Goal: Information Seeking & Learning: Learn about a topic

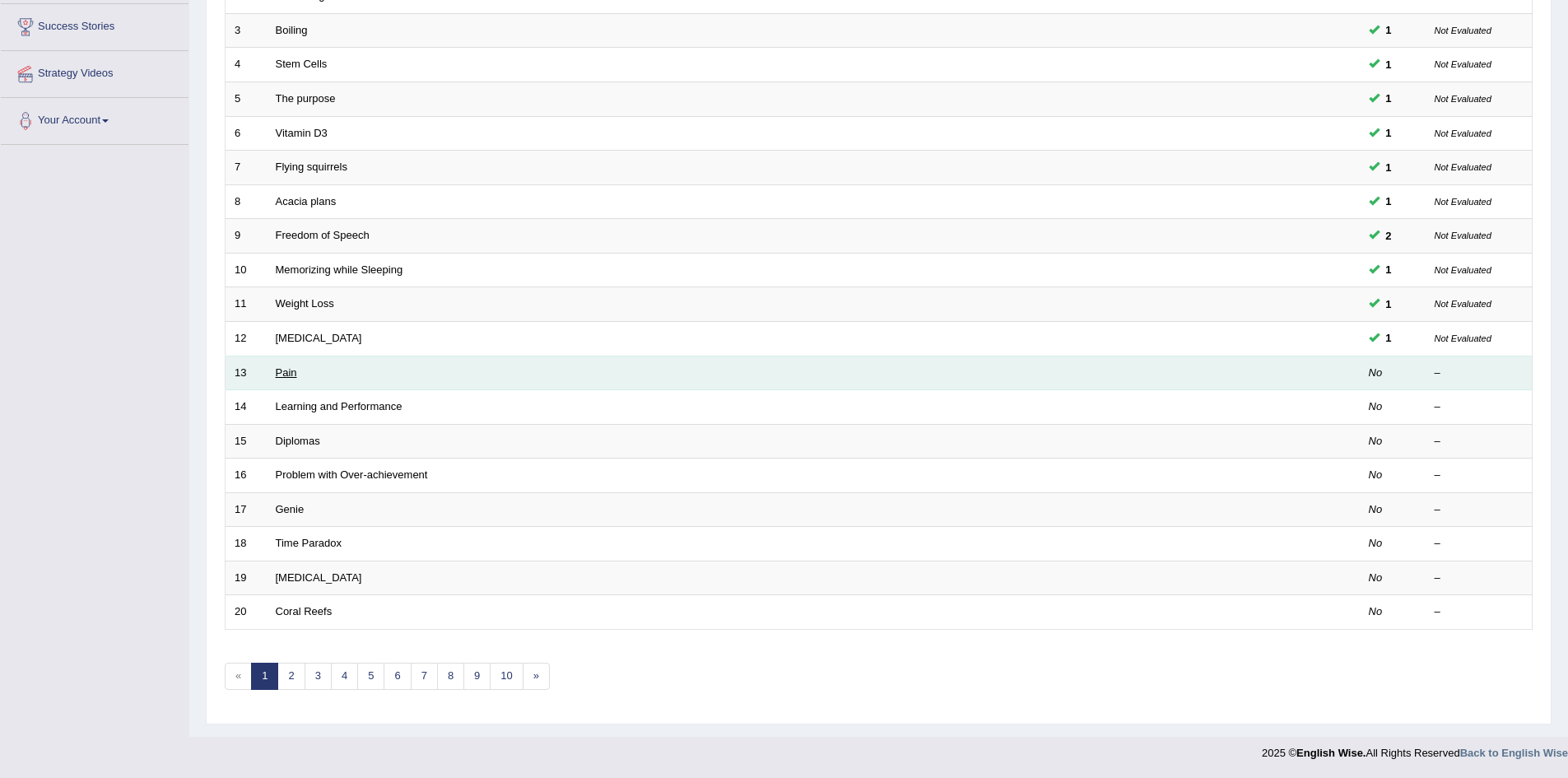
click at [281, 370] on link "Pain" at bounding box center [286, 372] width 22 height 12
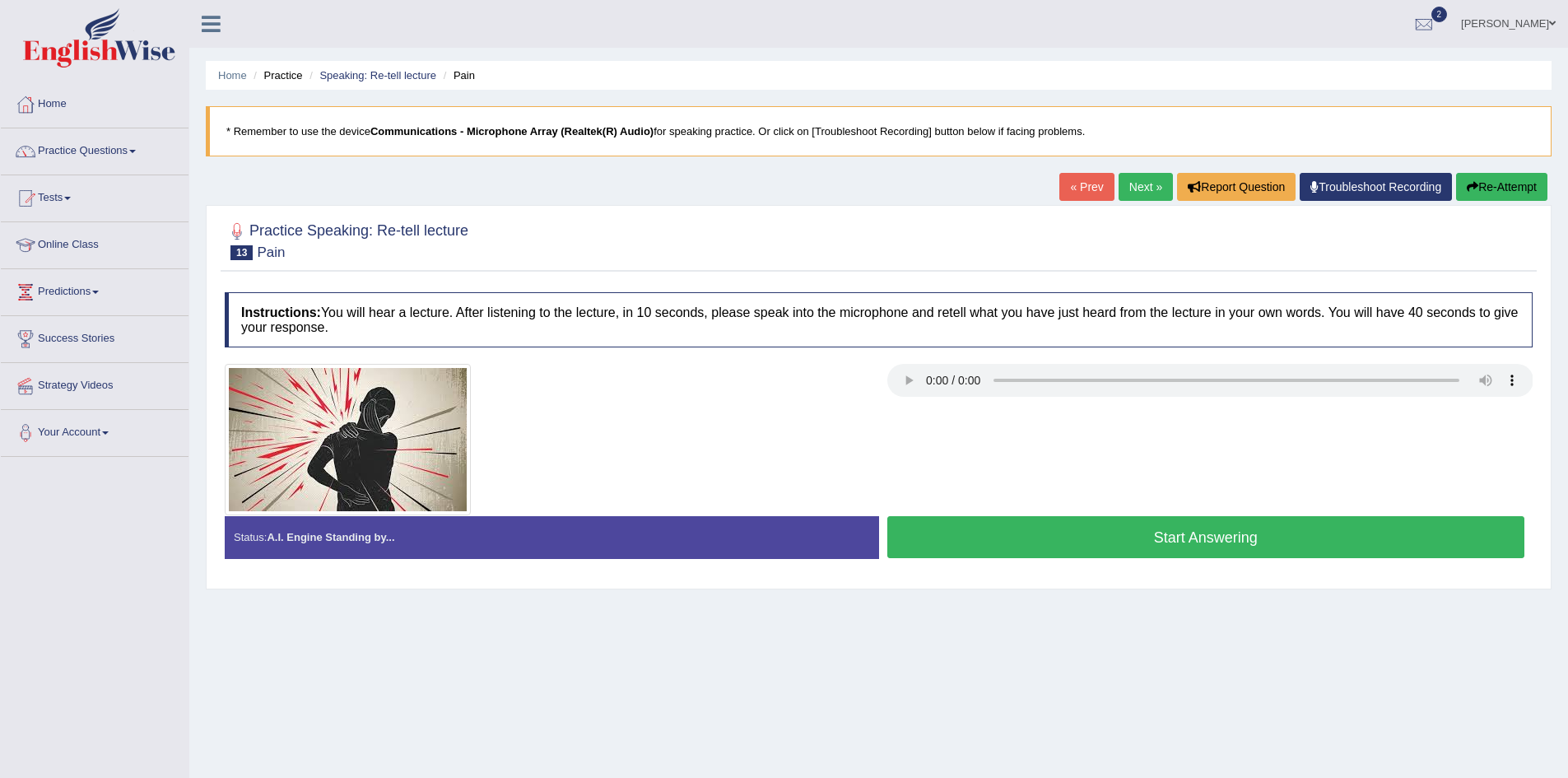
click at [132, 150] on link "Practice Questions" at bounding box center [95, 149] width 188 height 42
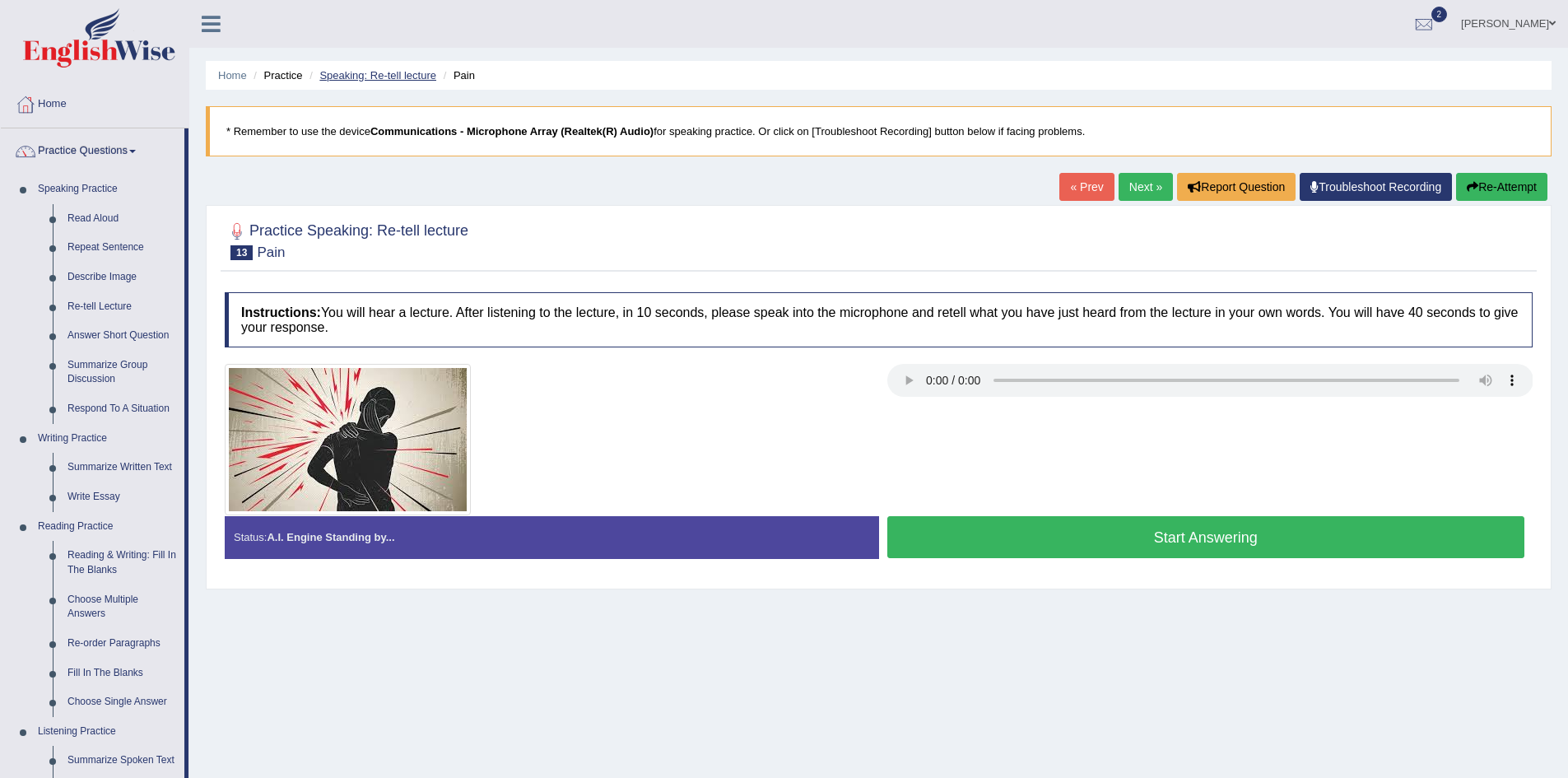
click at [403, 73] on link "Speaking: Re-tell lecture" at bounding box center [378, 75] width 117 height 12
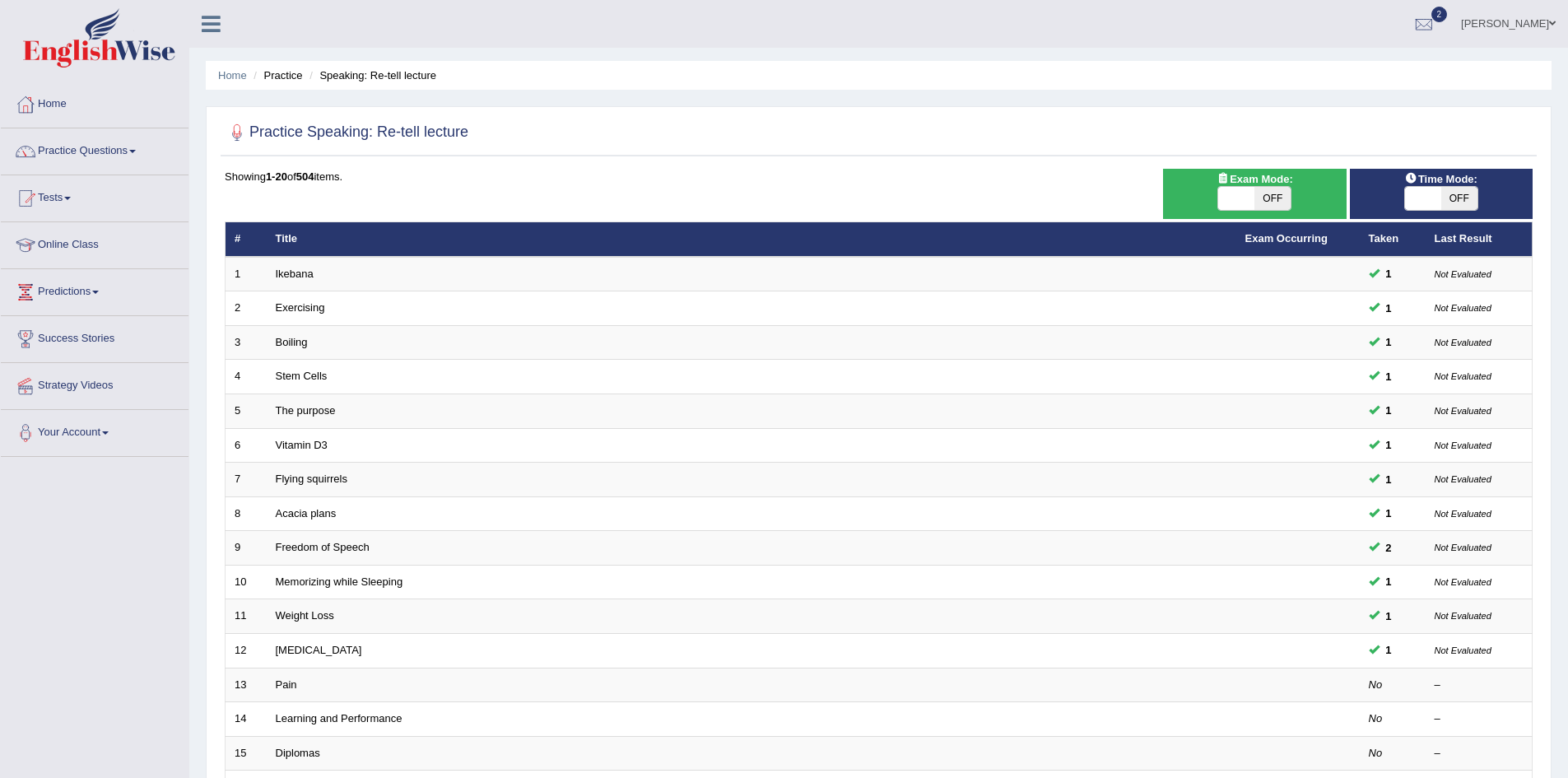
click at [1229, 185] on span "Exam Mode:" at bounding box center [1254, 179] width 89 height 17
click at [1242, 203] on span at bounding box center [1236, 198] width 37 height 23
click at [1270, 199] on span "OFF" at bounding box center [1272, 198] width 37 height 23
checkbox input "true"
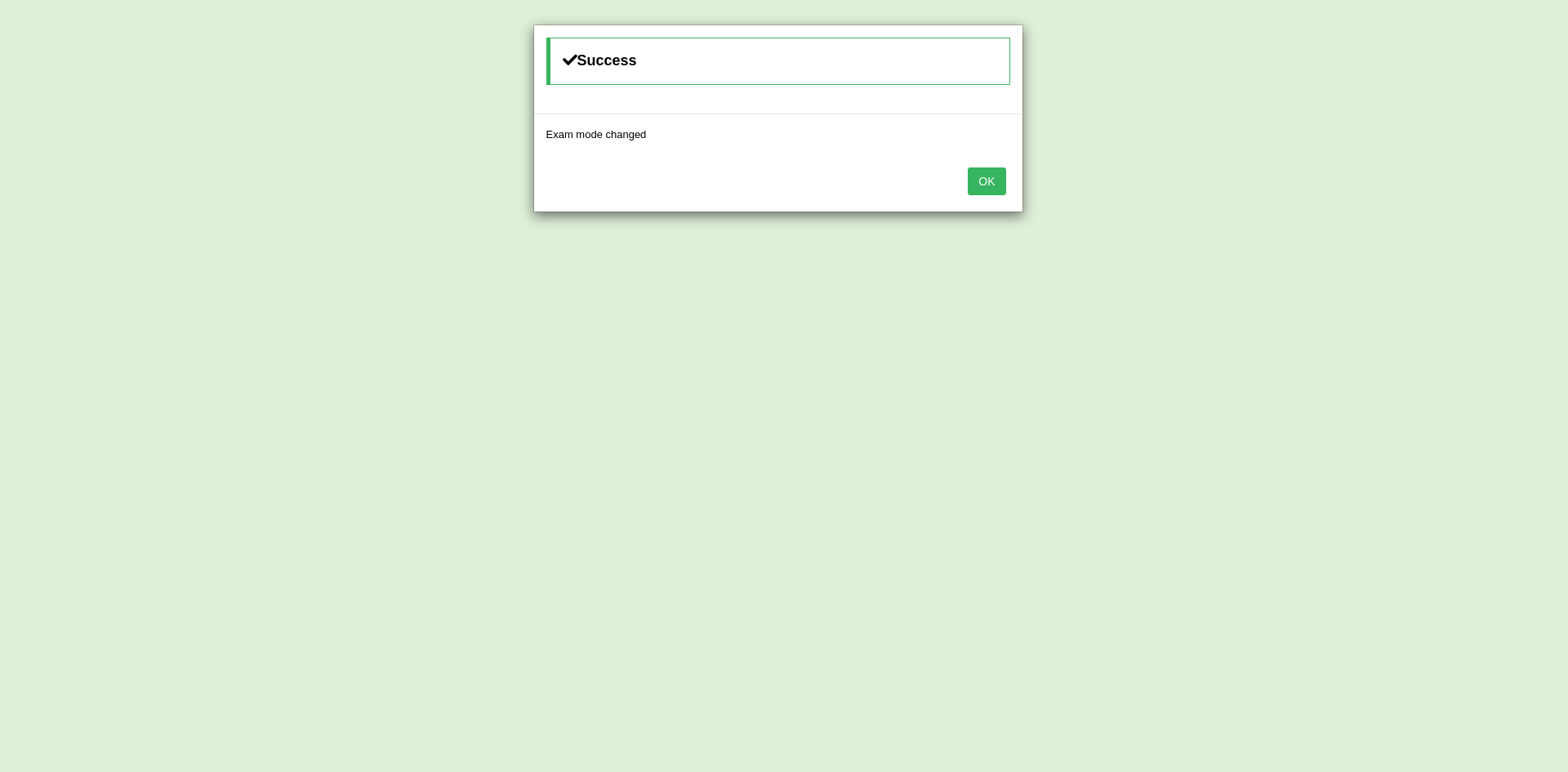
click at [992, 180] on button "OK" at bounding box center [987, 181] width 38 height 28
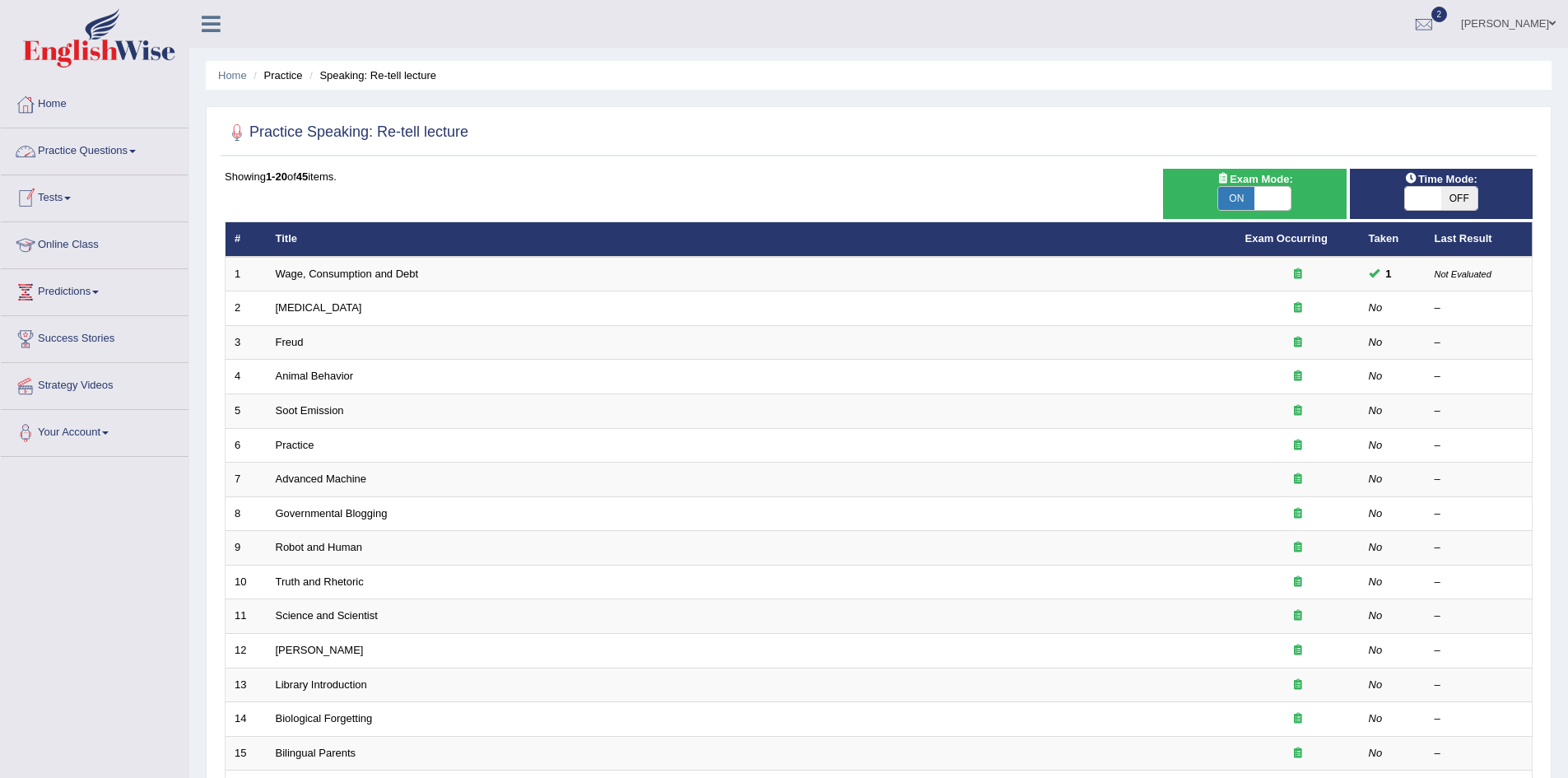
click at [142, 141] on link "Practice Questions" at bounding box center [95, 149] width 188 height 42
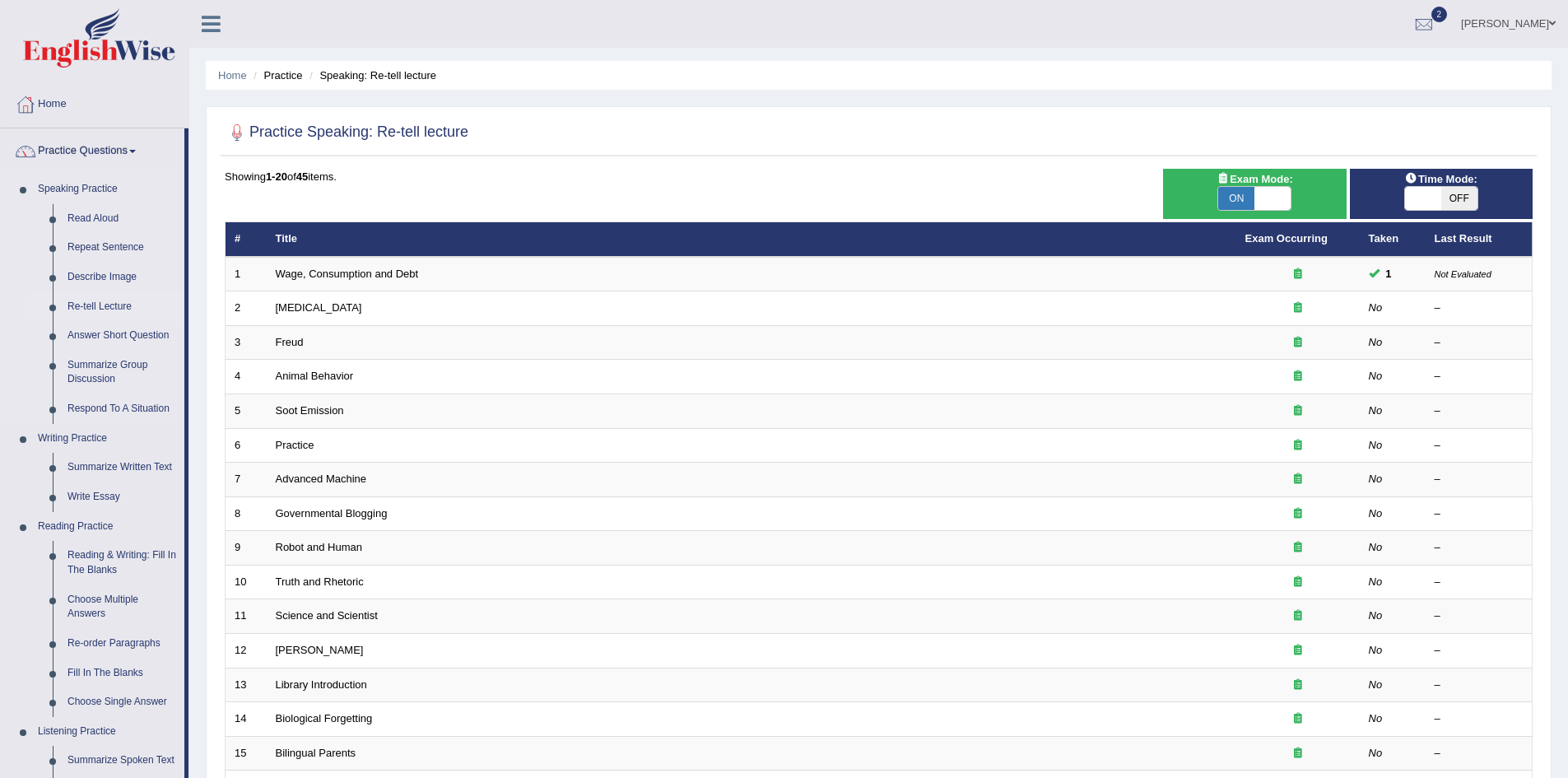
click at [109, 303] on link "Re-tell Lecture" at bounding box center [122, 307] width 125 height 30
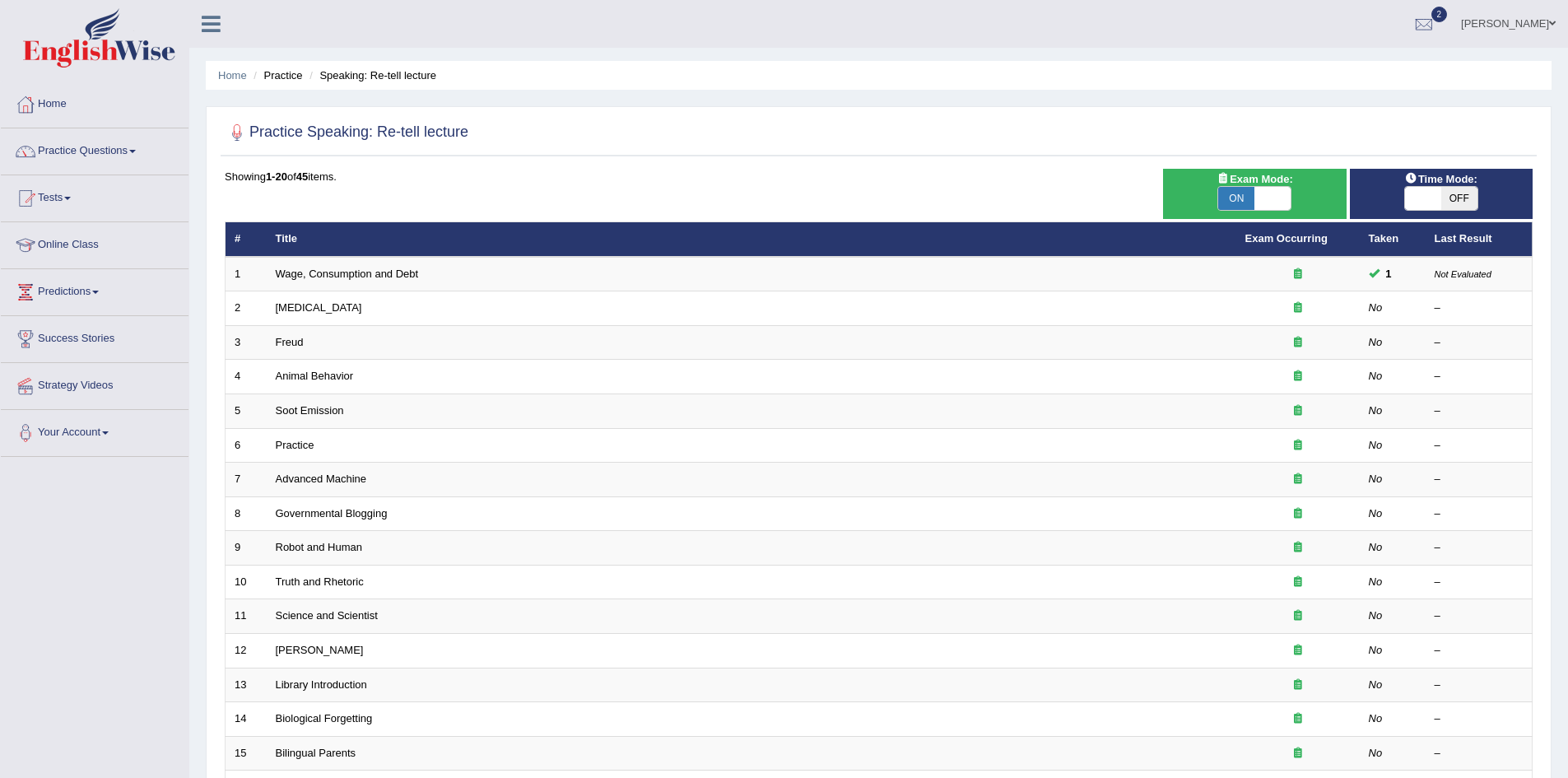
click at [1443, 195] on span "OFF" at bounding box center [1459, 198] width 37 height 23
checkbox input "true"
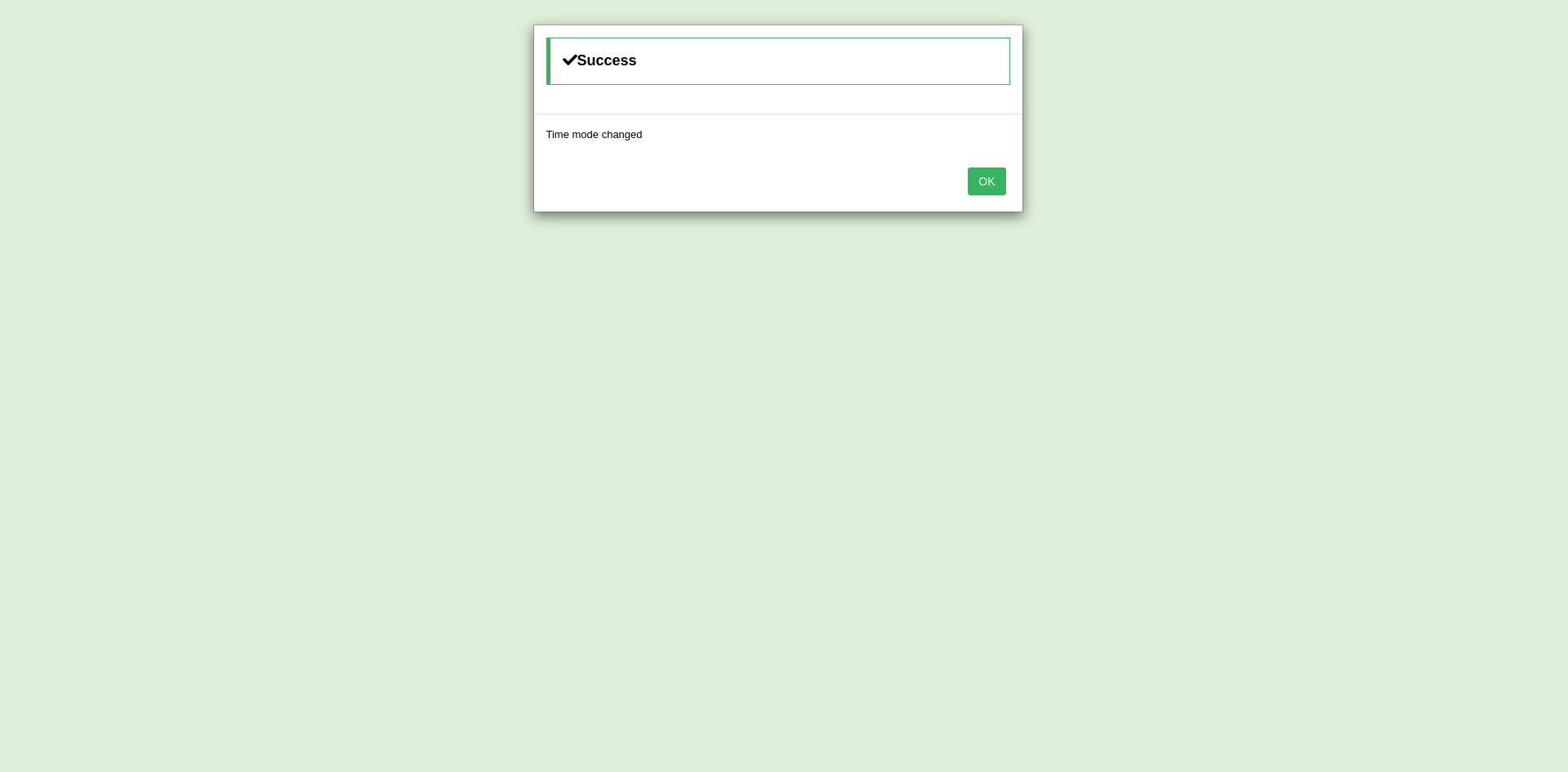
click at [976, 183] on button "OK" at bounding box center [987, 181] width 38 height 28
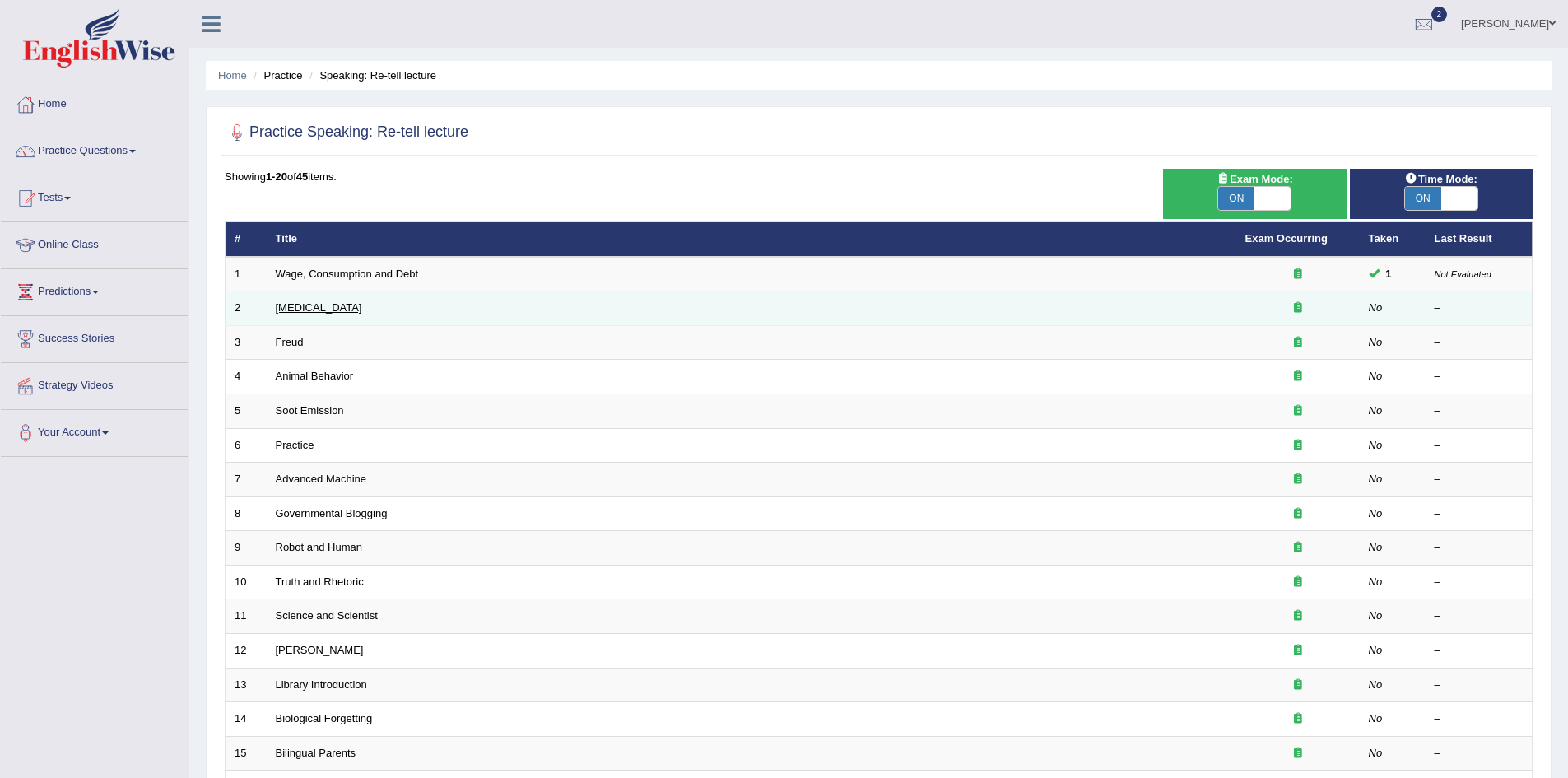
click at [343, 311] on link "[MEDICAL_DATA]" at bounding box center [319, 307] width 86 height 12
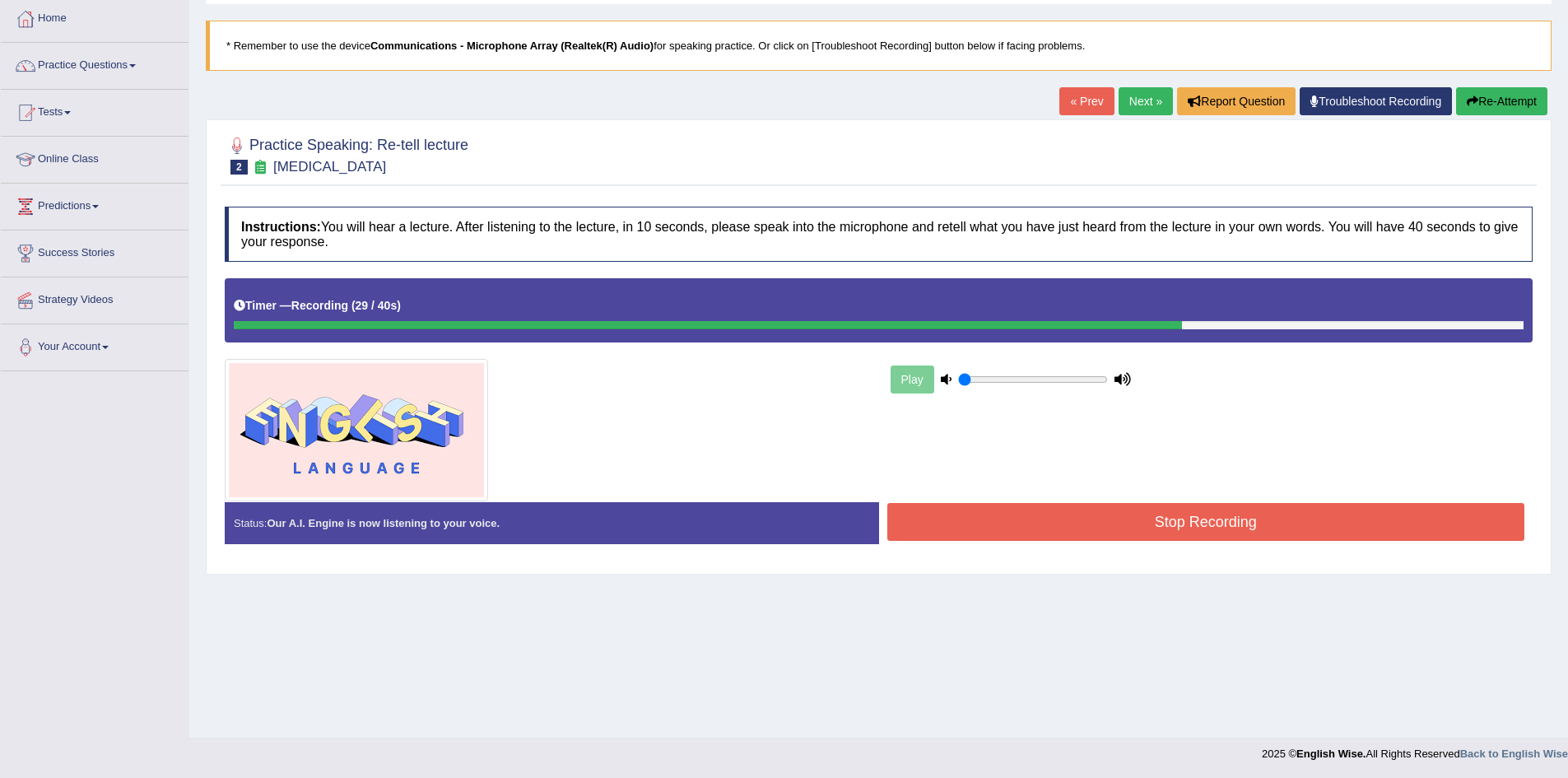
scroll to position [86, 0]
click at [1222, 532] on button "Stop Recording" at bounding box center [1206, 521] width 637 height 38
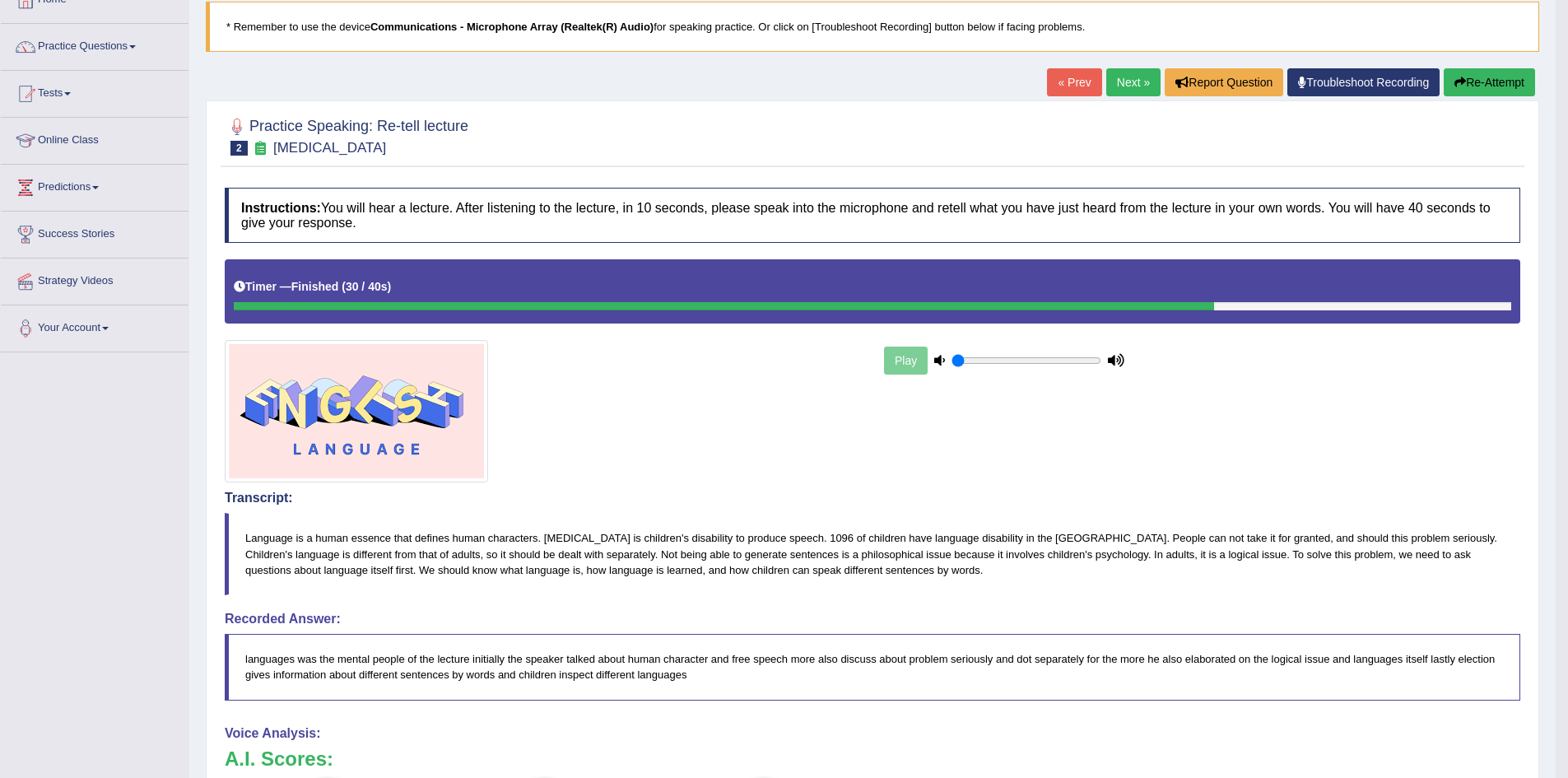
scroll to position [0, 0]
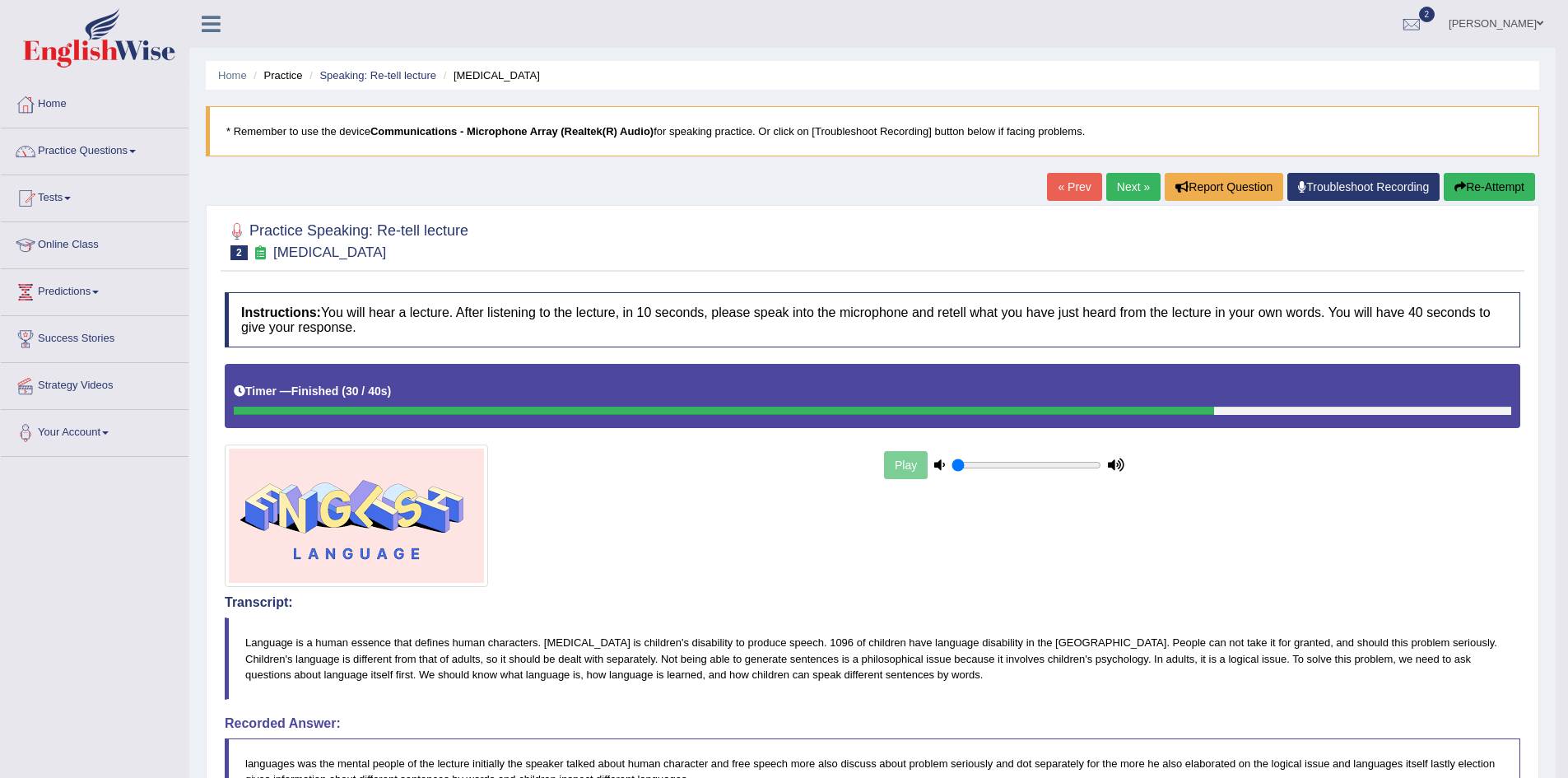
click at [900, 470] on div "Play" at bounding box center [1004, 465] width 247 height 42
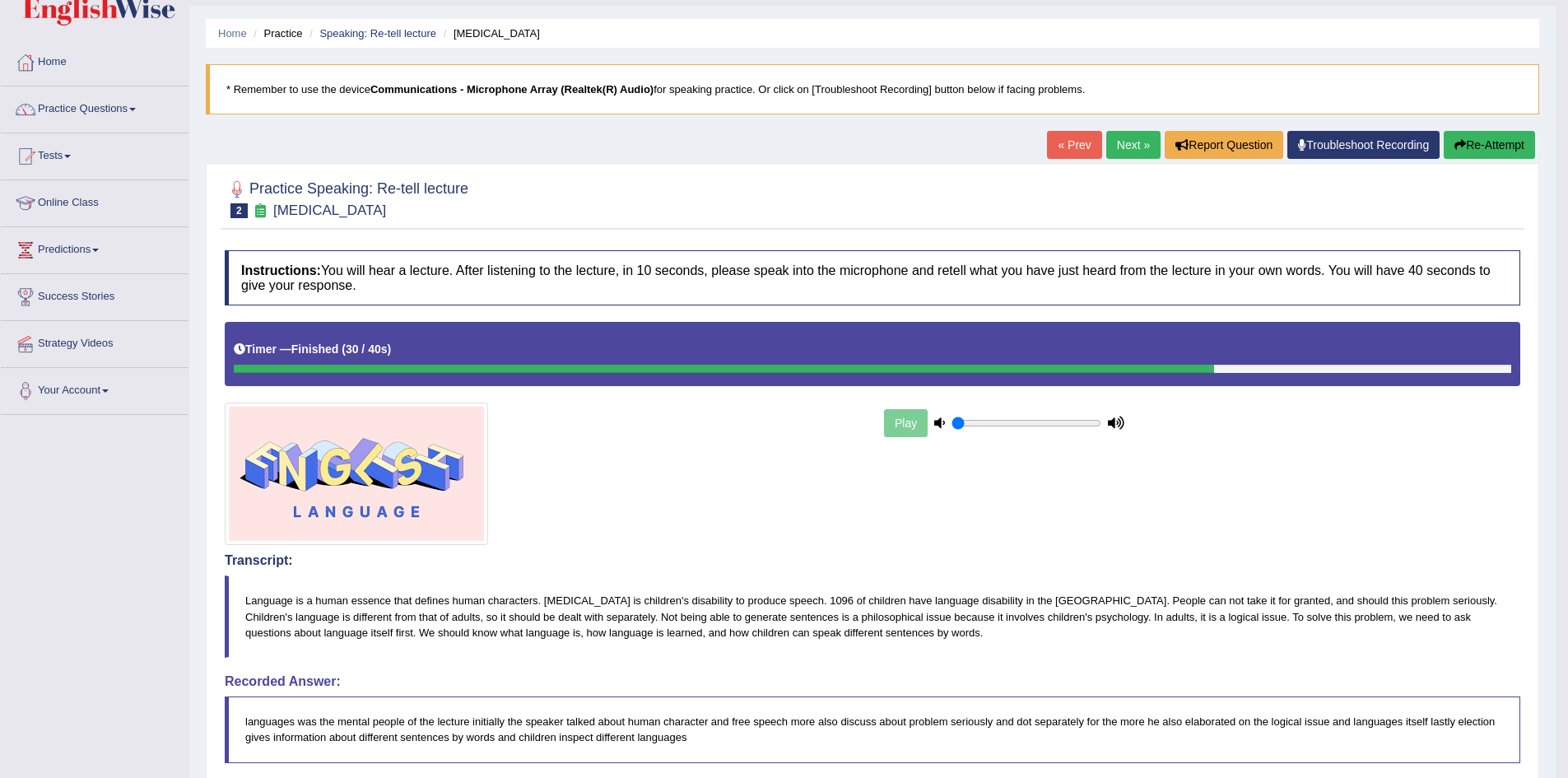
scroll to position [82, 0]
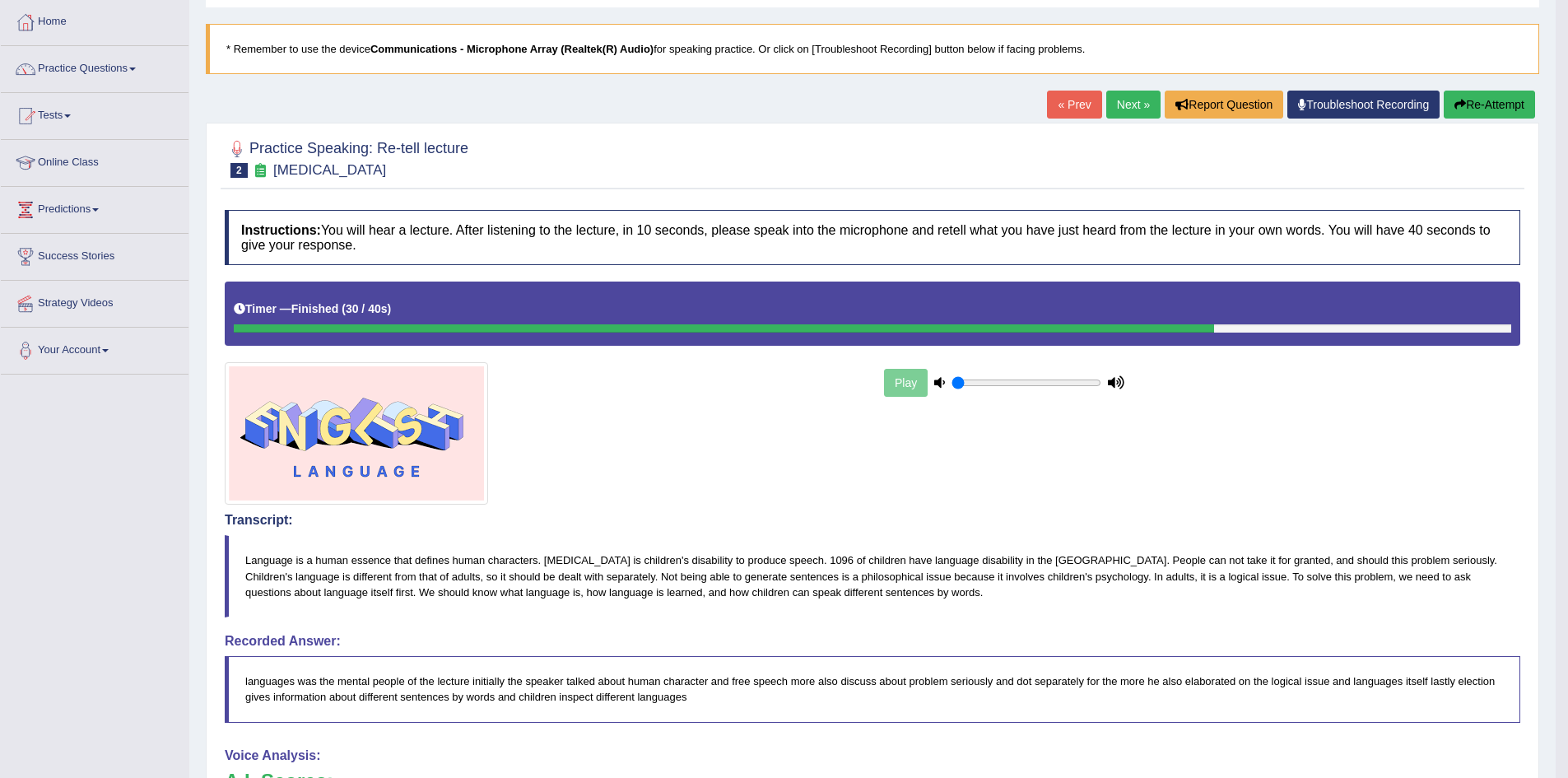
drag, startPoint x: 996, startPoint y: 384, endPoint x: 921, endPoint y: 393, distance: 75.5
type input "0.05"
click at [951, 389] on input "range" at bounding box center [1026, 383] width 149 height 13
click at [940, 381] on icon at bounding box center [939, 382] width 11 height 11
click at [906, 384] on div "Play" at bounding box center [1004, 383] width 247 height 42
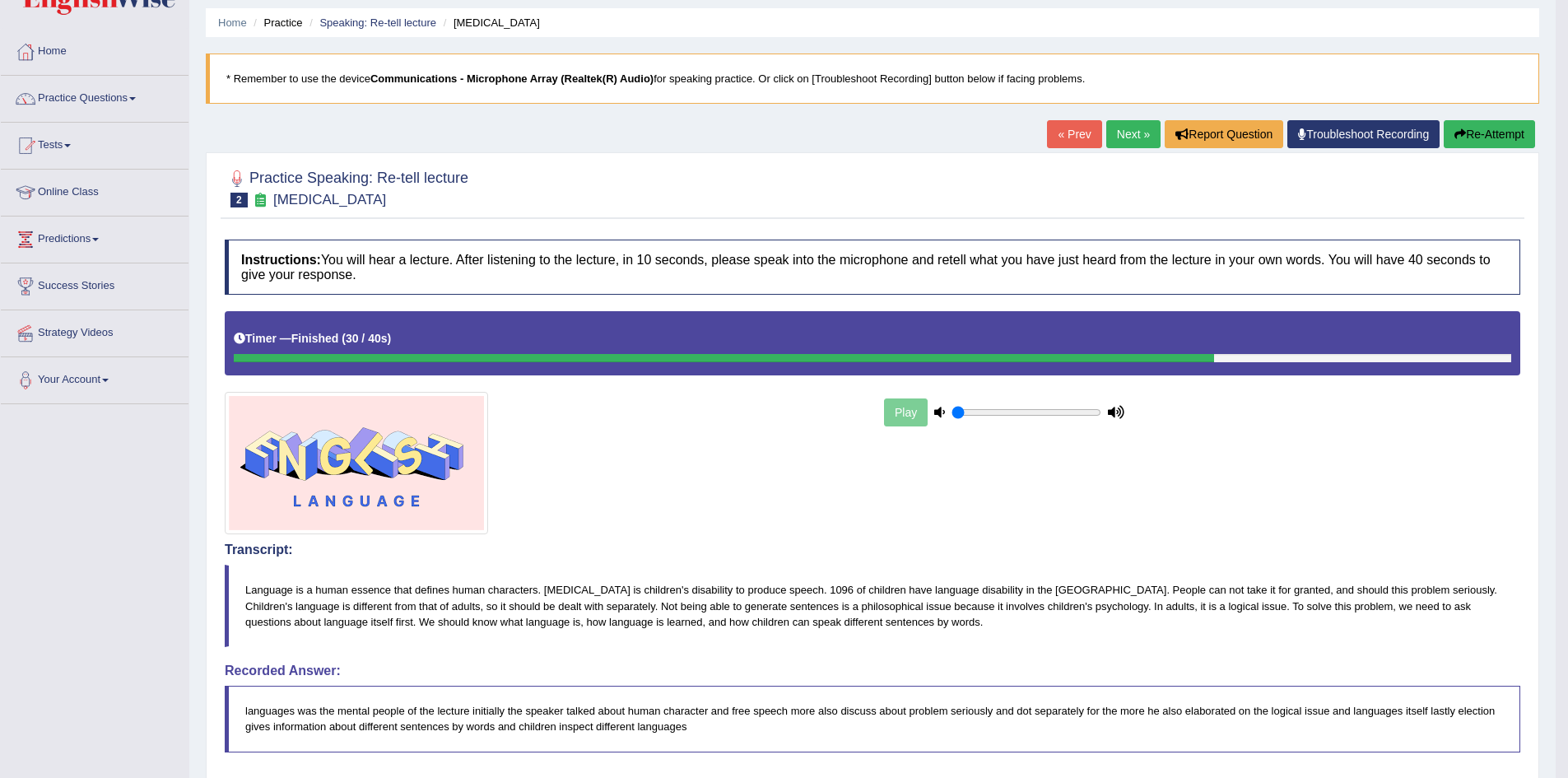
scroll to position [0, 0]
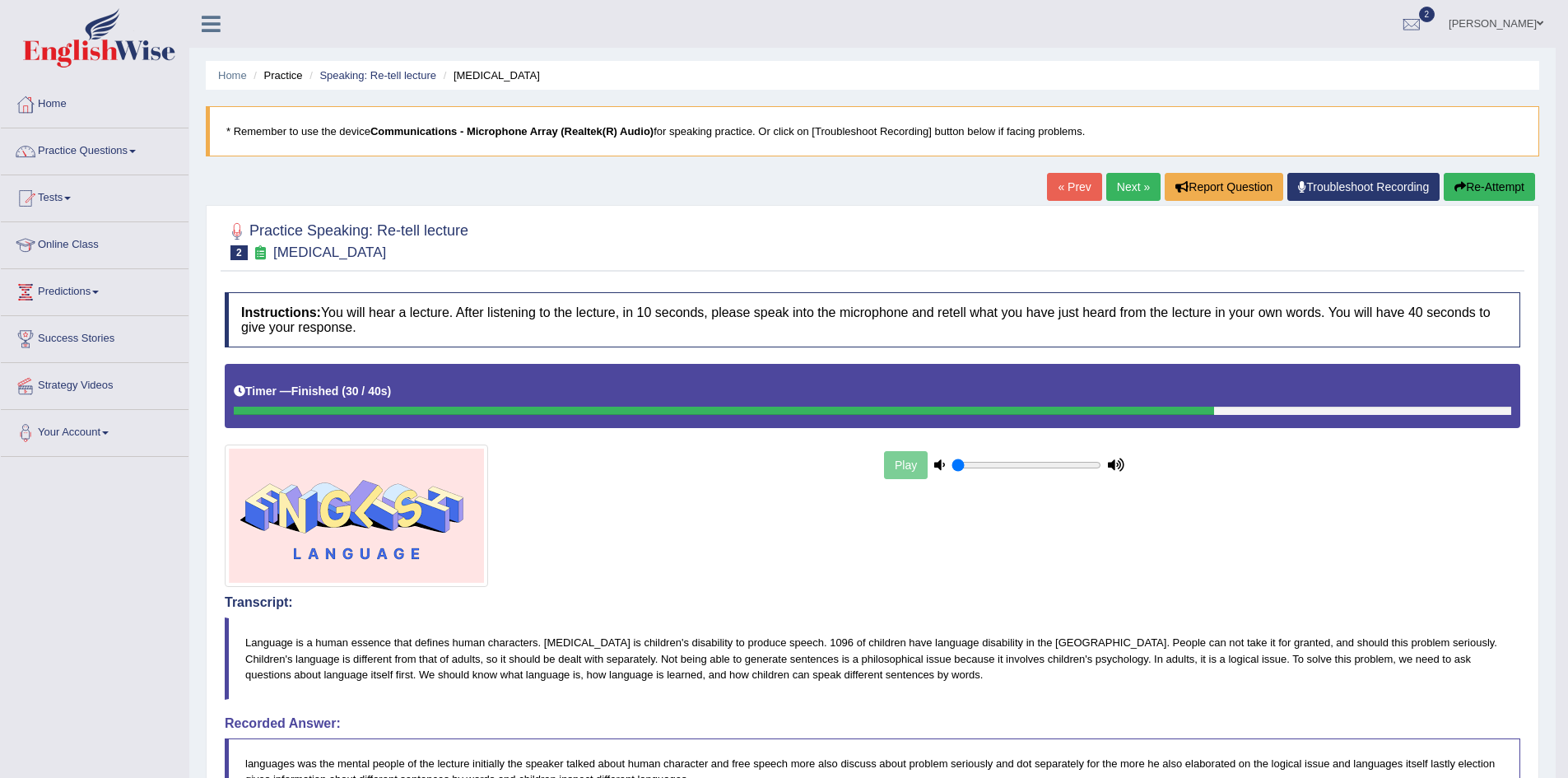
click at [376, 509] on img at bounding box center [356, 516] width 263 height 143
click at [1486, 198] on button "Re-Attempt" at bounding box center [1489, 187] width 91 height 28
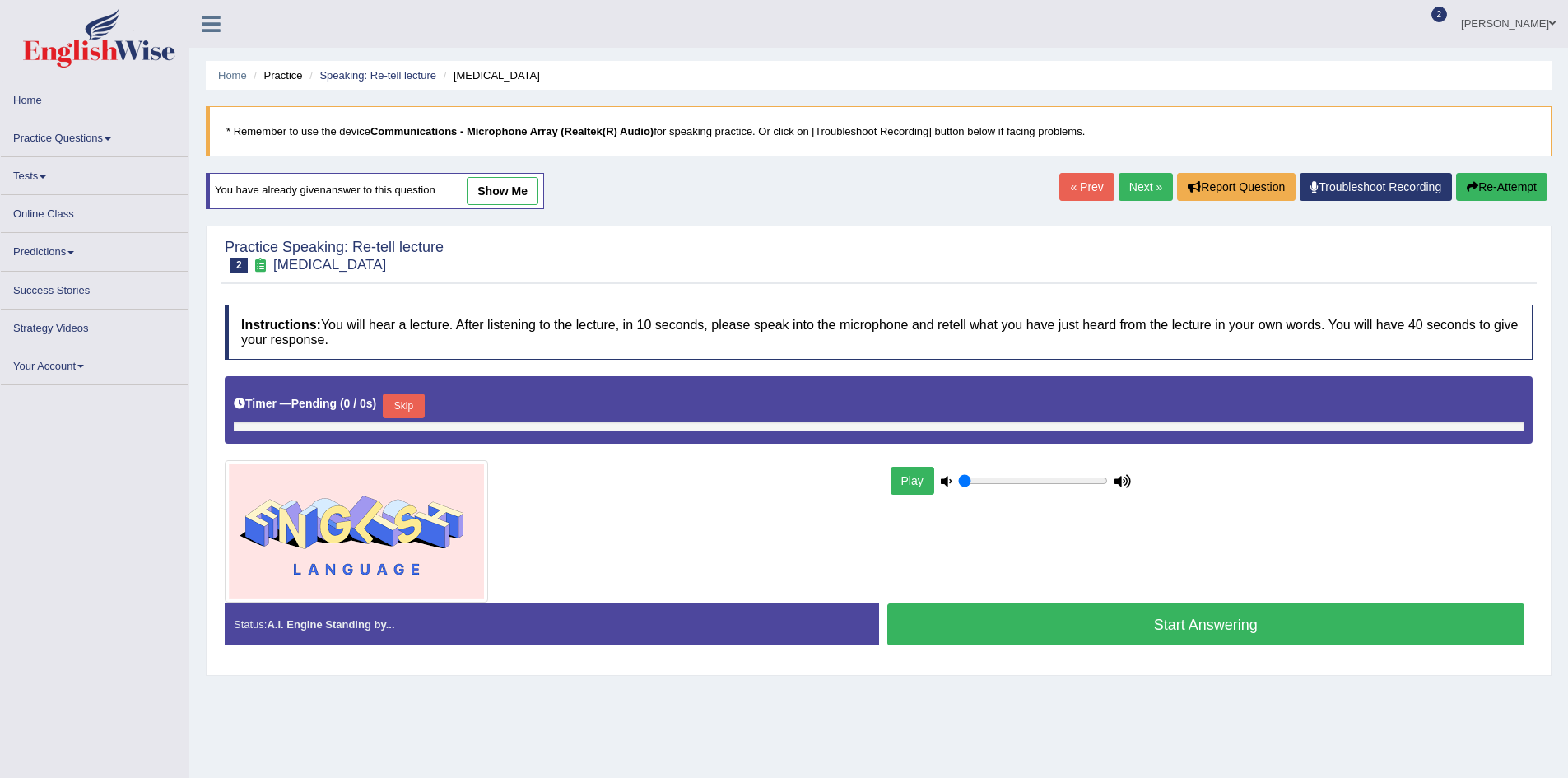
type input "0.05"
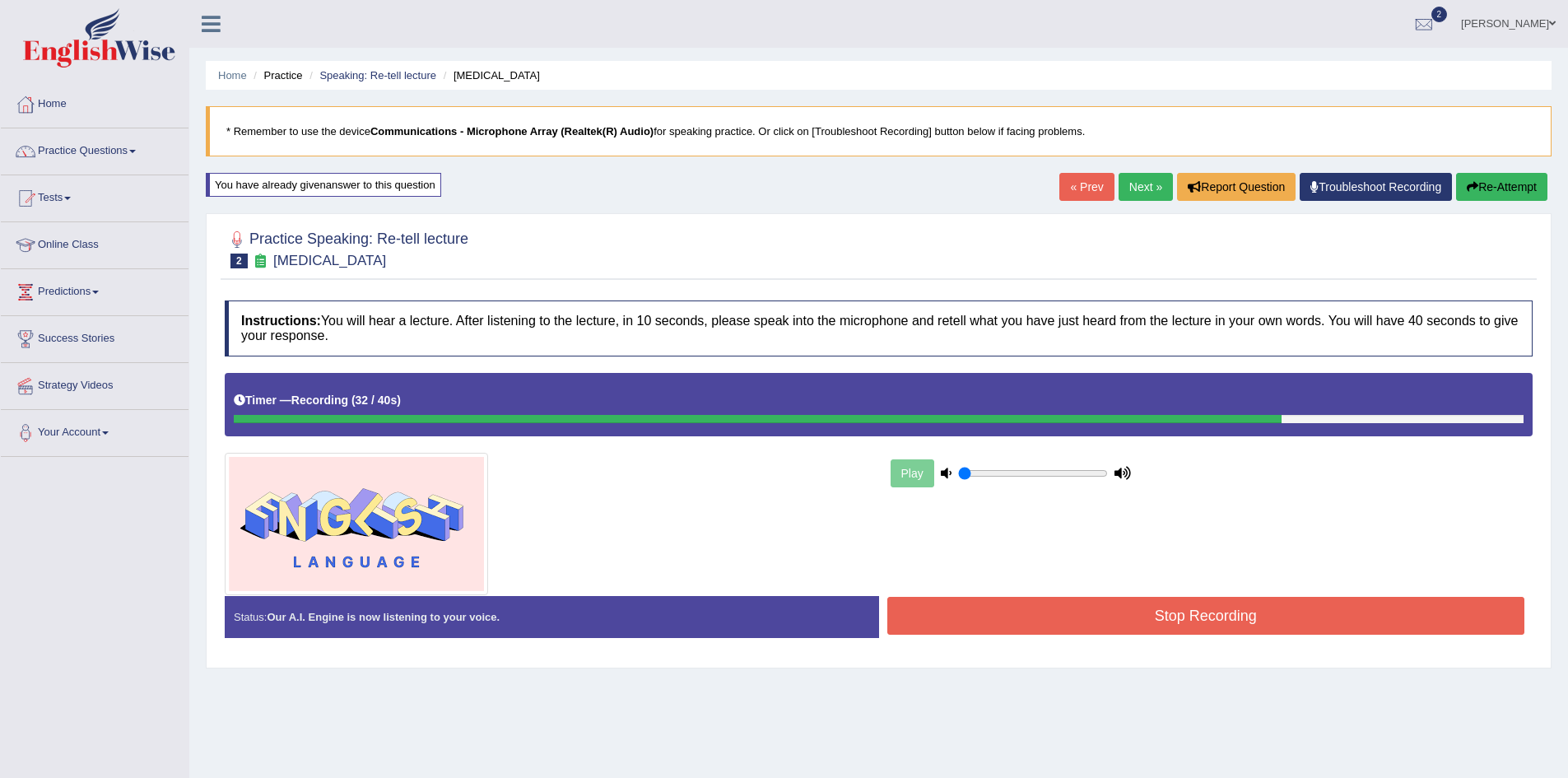
click at [1236, 610] on button "Stop Recording" at bounding box center [1206, 616] width 637 height 38
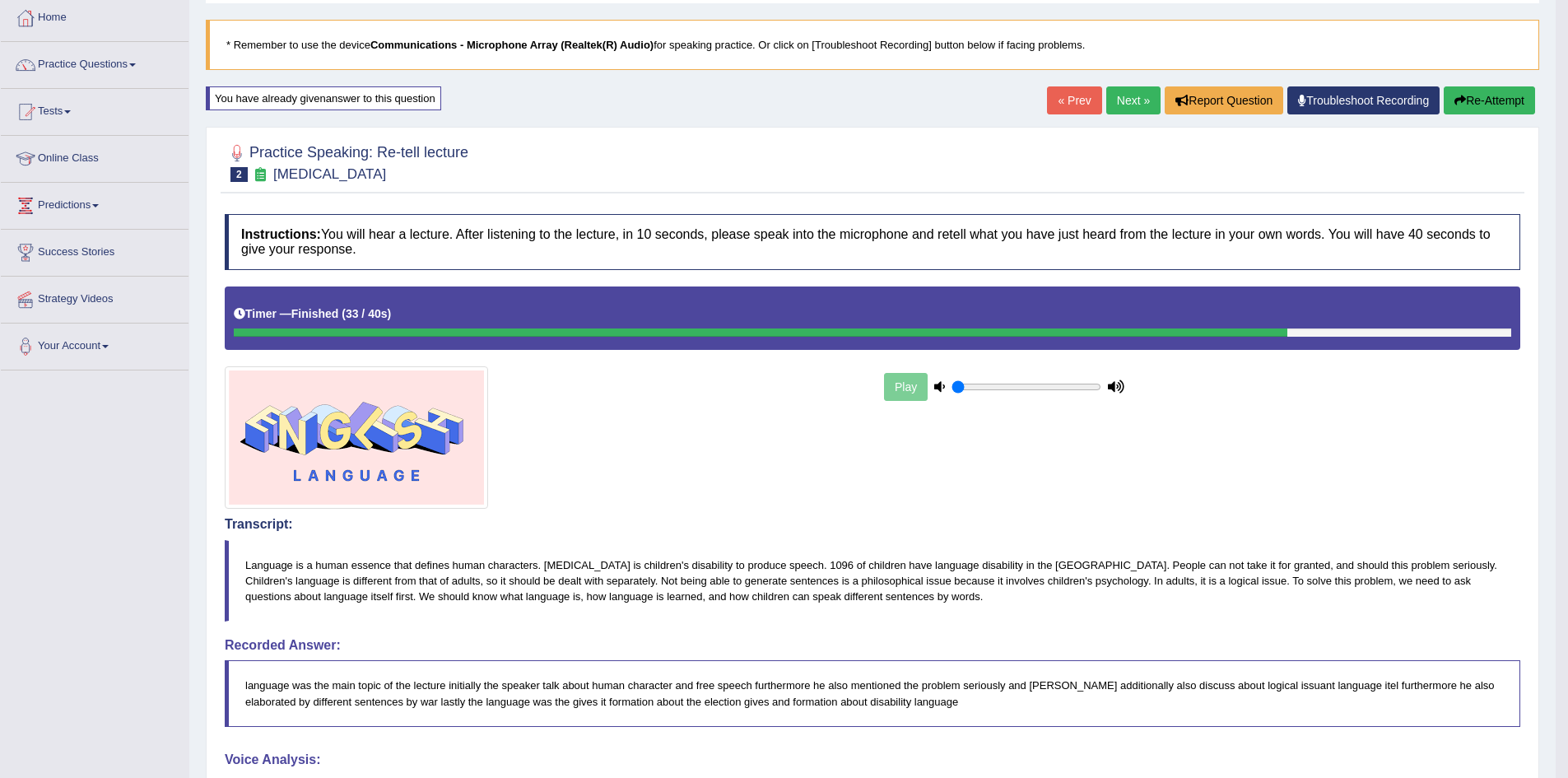
scroll to position [17, 0]
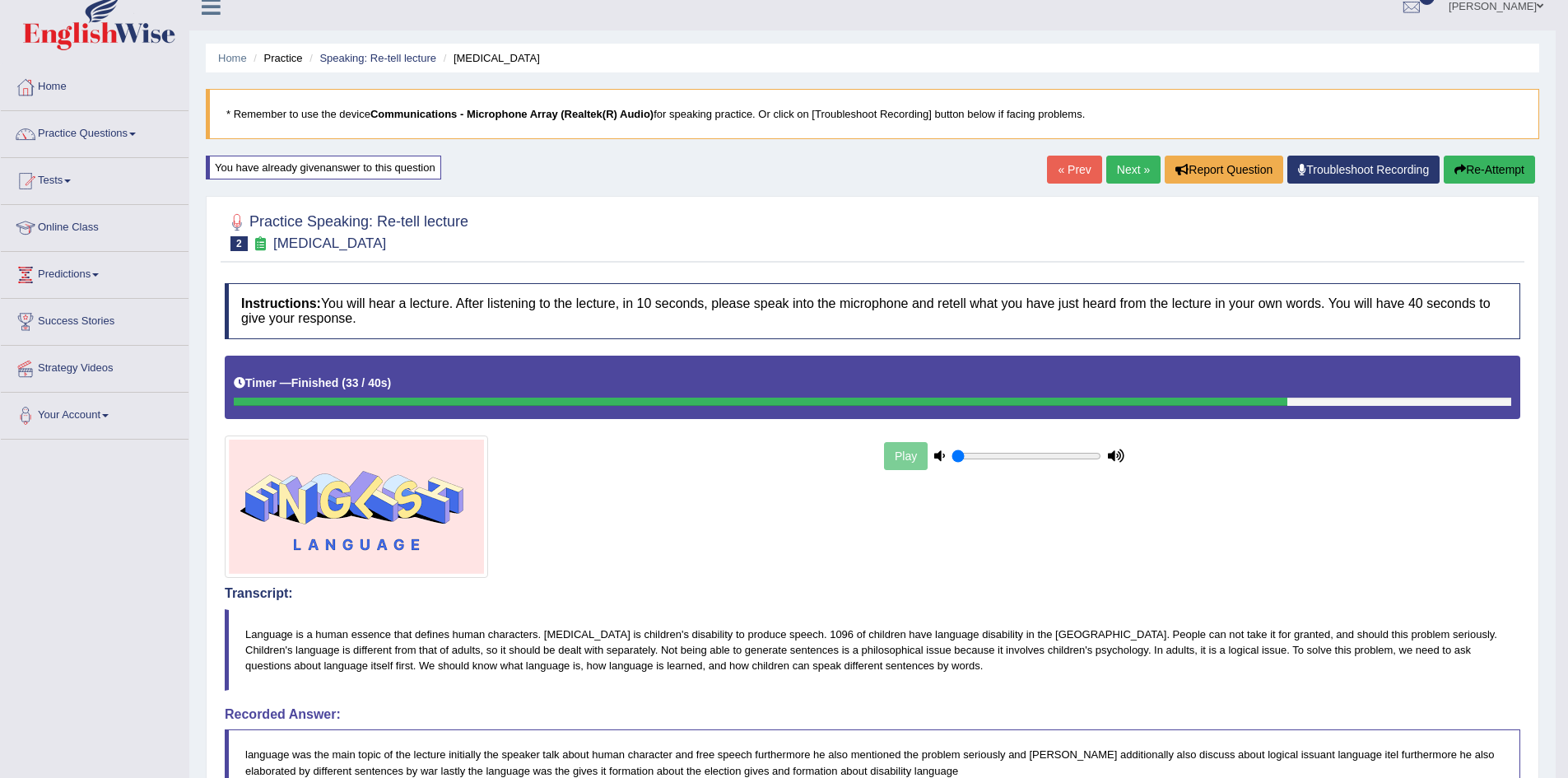
click at [1067, 166] on link "« Prev" at bounding box center [1073, 169] width 54 height 28
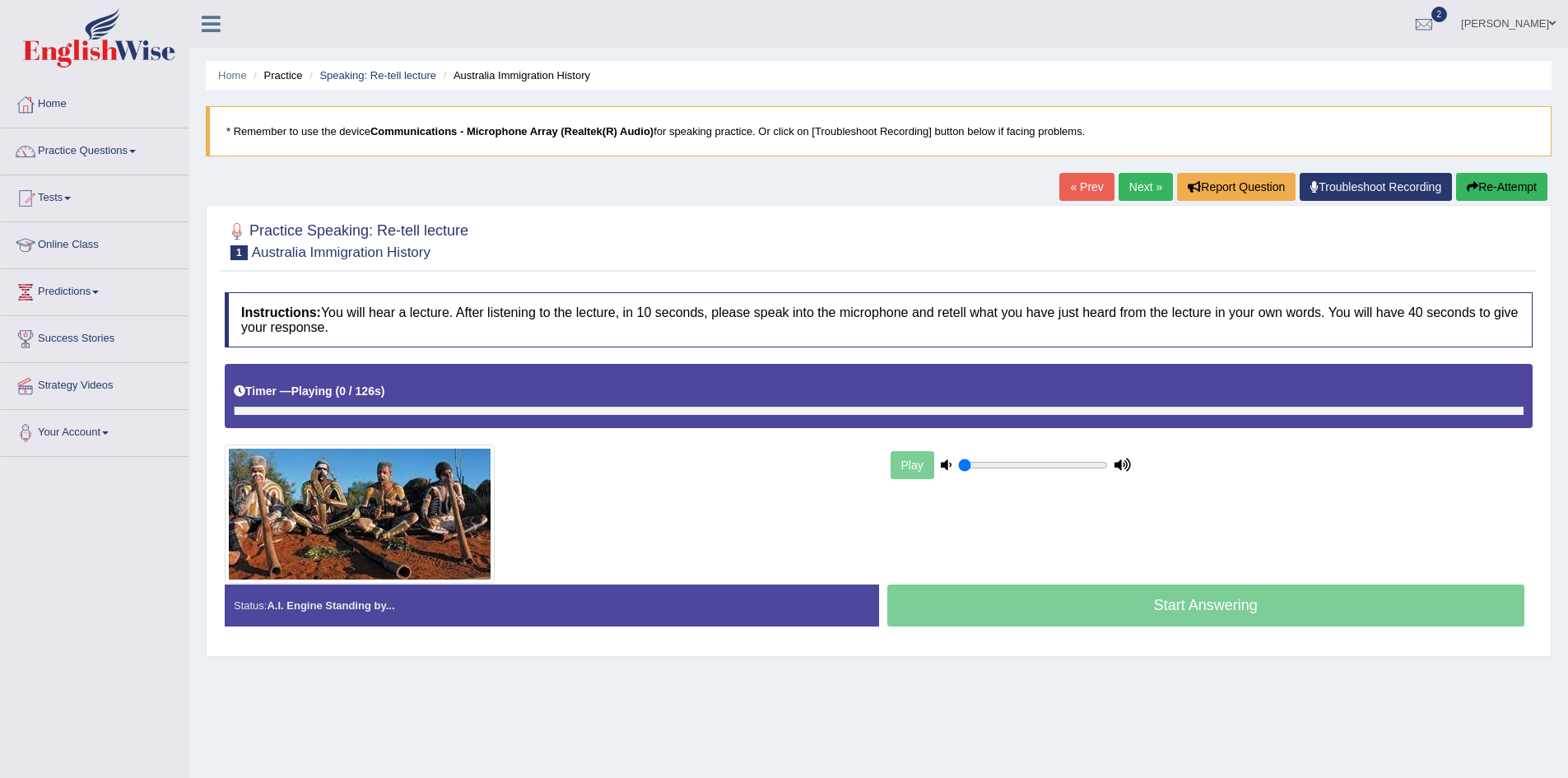
click at [1142, 176] on link "Next »" at bounding box center [1145, 187] width 54 height 28
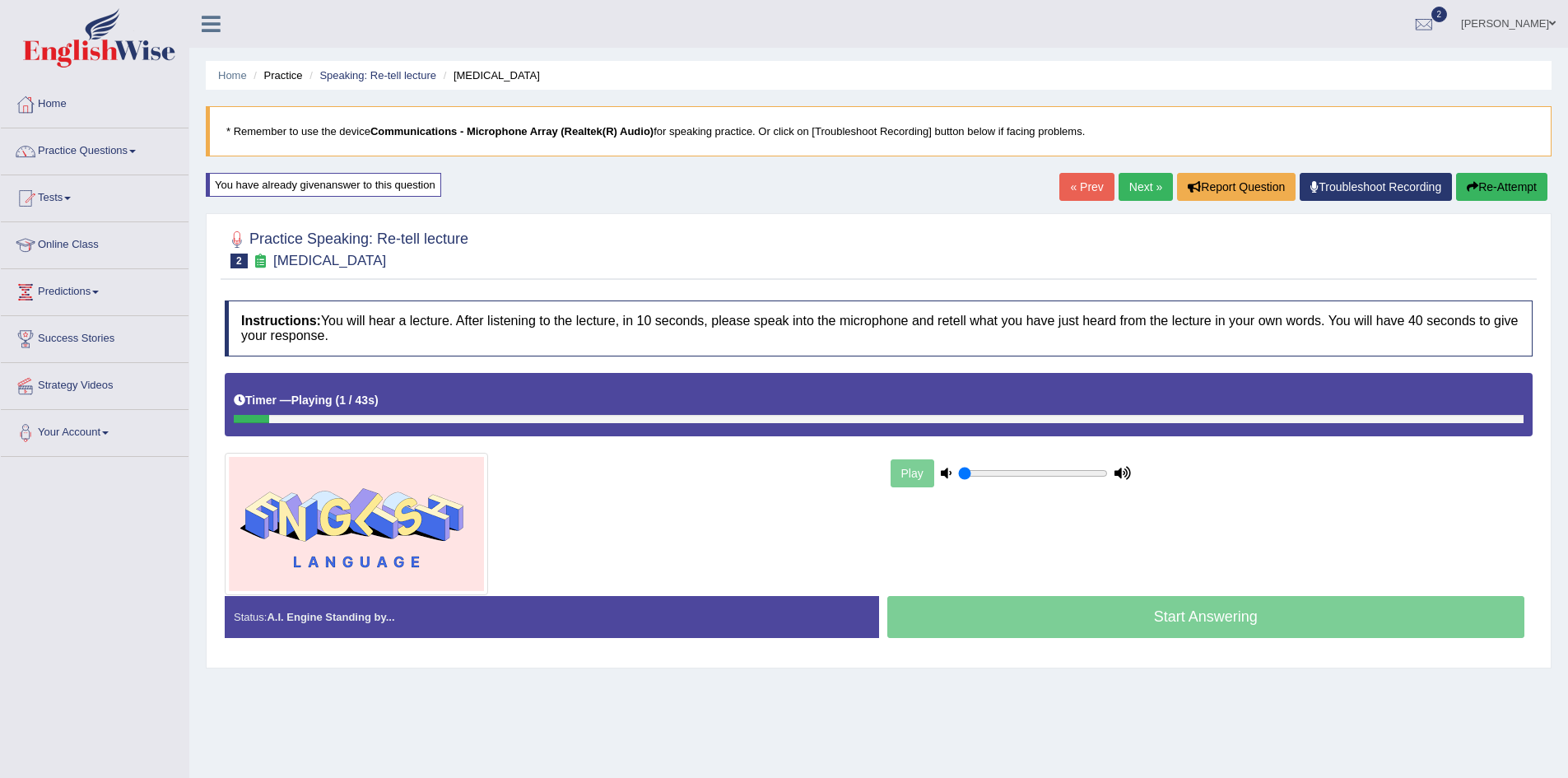
click at [1150, 189] on link "Next »" at bounding box center [1145, 187] width 54 height 28
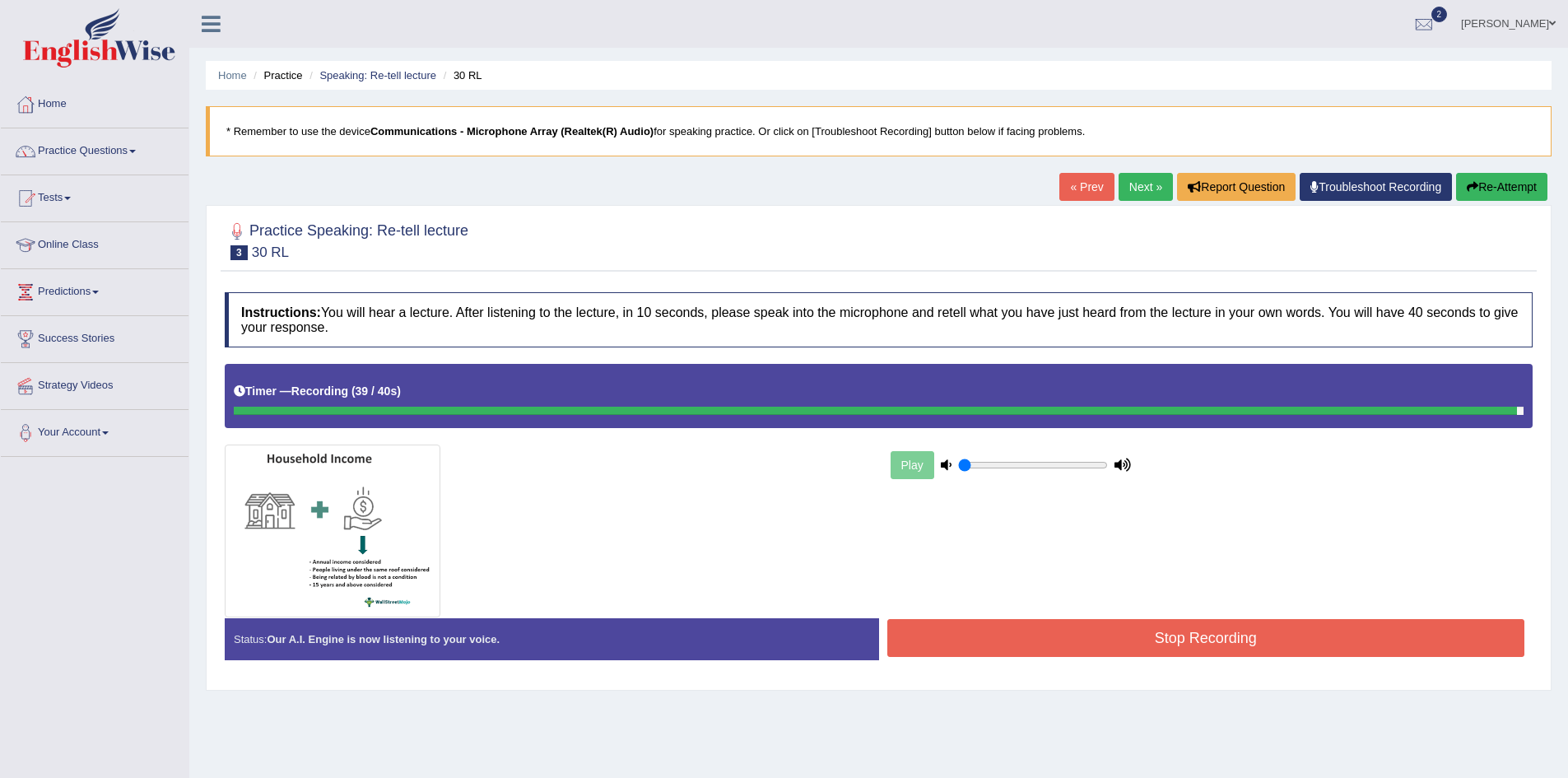
click at [1270, 642] on button "Stop Recording" at bounding box center [1206, 639] width 637 height 38
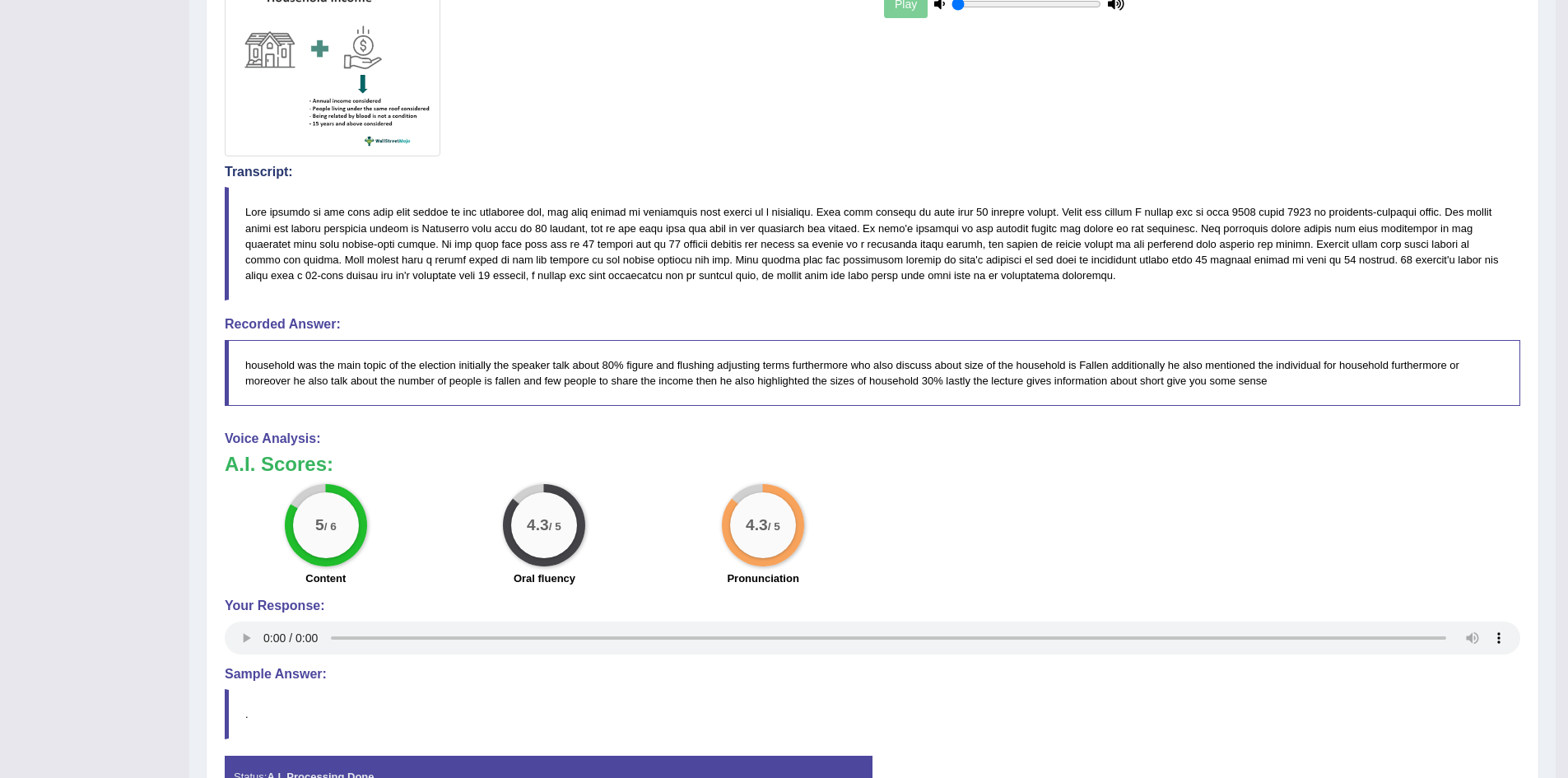
scroll to position [565, 0]
